Goal: Find specific page/section: Find specific page/section

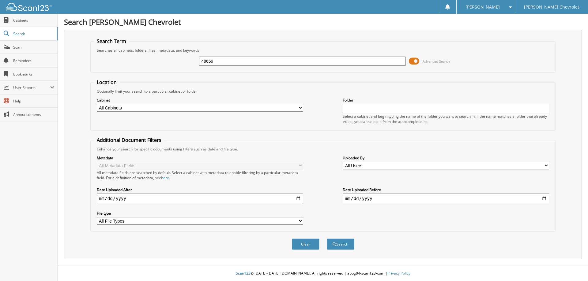
type input "48659"
click at [127, 108] on select "All Cabinets ACCOUNTS PAYABLE RENTALS SERVICE RO Needs Filing" at bounding box center [200, 108] width 206 height 8
select select "5101"
click at [97, 104] on select "All Cabinets ACCOUNTS PAYABLE RENTALS SERVICE RO Needs Filing" at bounding box center [200, 108] width 206 height 8
click at [341, 247] on button "Search" at bounding box center [340, 244] width 28 height 11
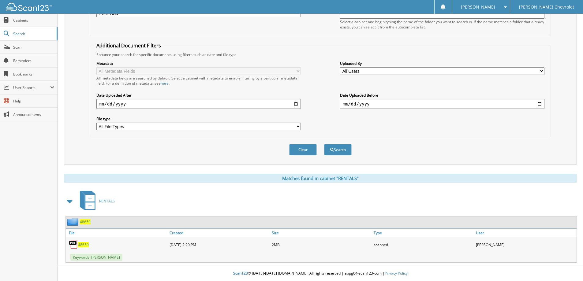
click at [103, 201] on span "RENTALS" at bounding box center [107, 201] width 16 height 5
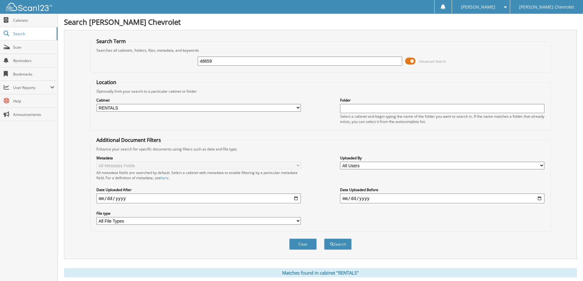
click at [217, 60] on input "48659" at bounding box center [300, 61] width 204 height 9
click at [345, 236] on div "Clear Search" at bounding box center [320, 244] width 461 height 25
click at [340, 250] on button "Search" at bounding box center [338, 244] width 28 height 11
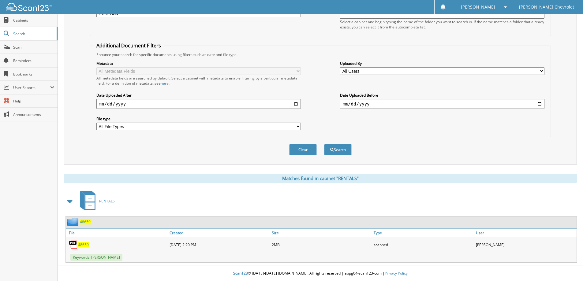
click at [86, 221] on span "48659" at bounding box center [85, 221] width 11 height 5
